Goal: Find specific page/section: Find specific page/section

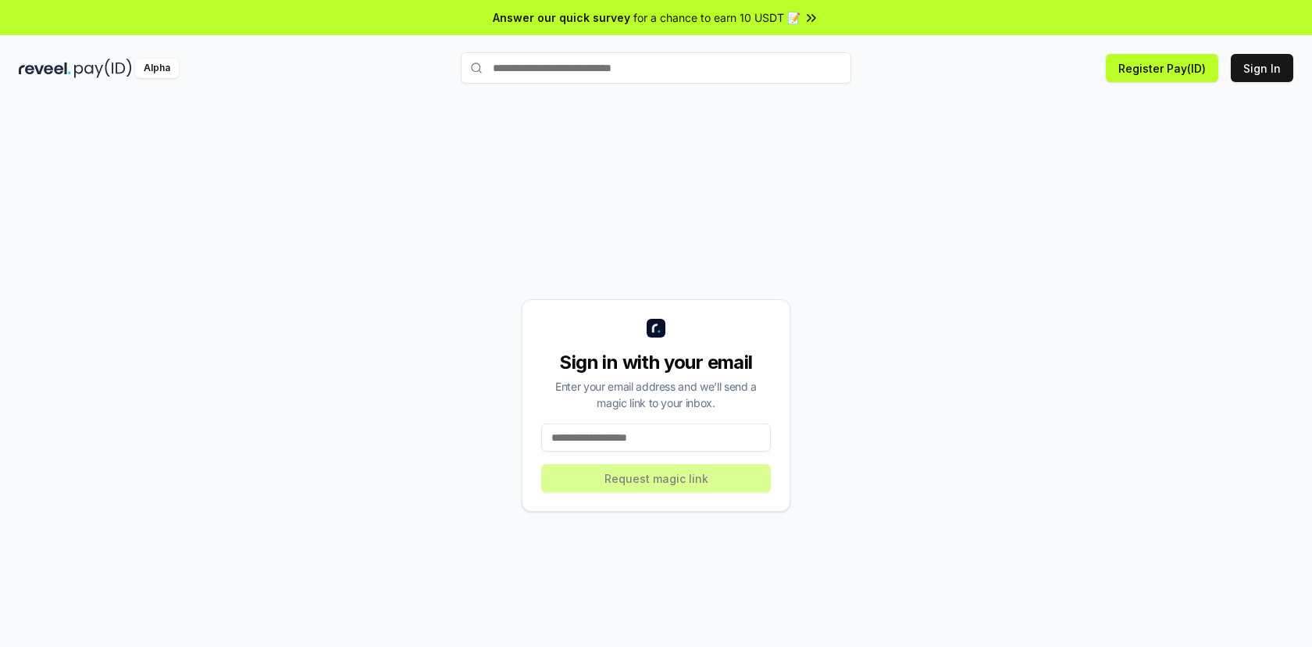
click at [681, 75] on input "text" at bounding box center [656, 67] width 391 height 31
type input "**********"
click at [713, 96] on button "clonwu0927 Pay" at bounding box center [656, 98] width 391 height 28
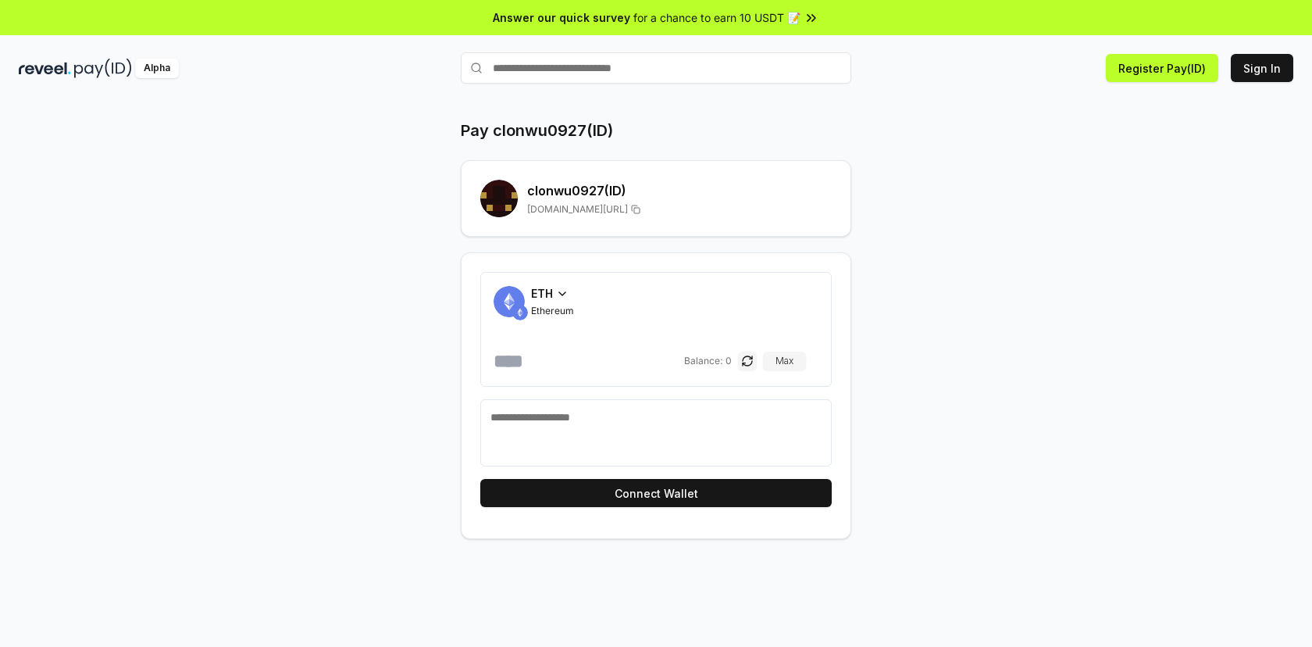
click at [561, 292] on icon at bounding box center [562, 293] width 12 height 12
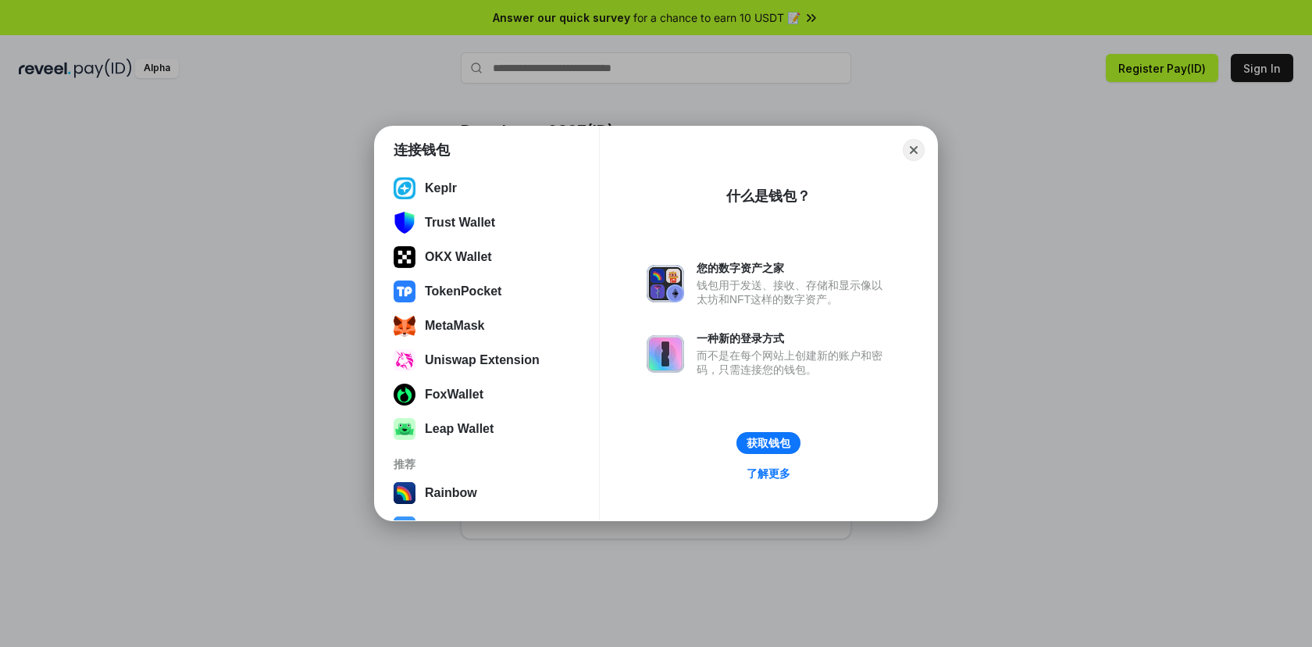
scroll to position [27, 0]
click at [505, 302] on button "TokenPocket" at bounding box center [487, 290] width 196 height 31
